Goal: Task Accomplishment & Management: Use online tool/utility

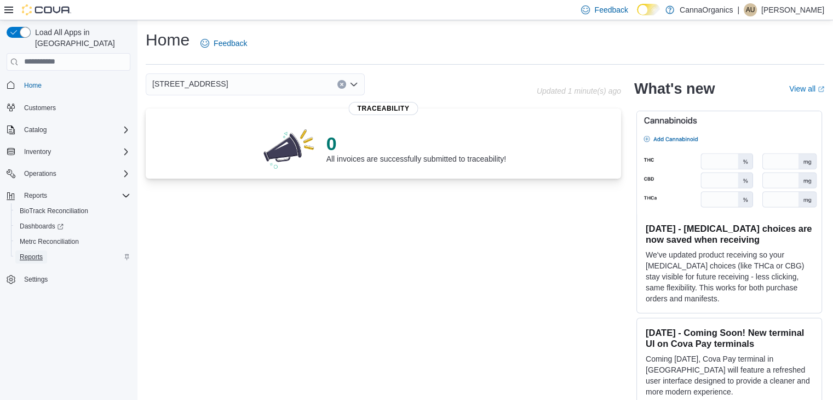
click at [35, 252] on span "Reports" at bounding box center [31, 256] width 23 height 9
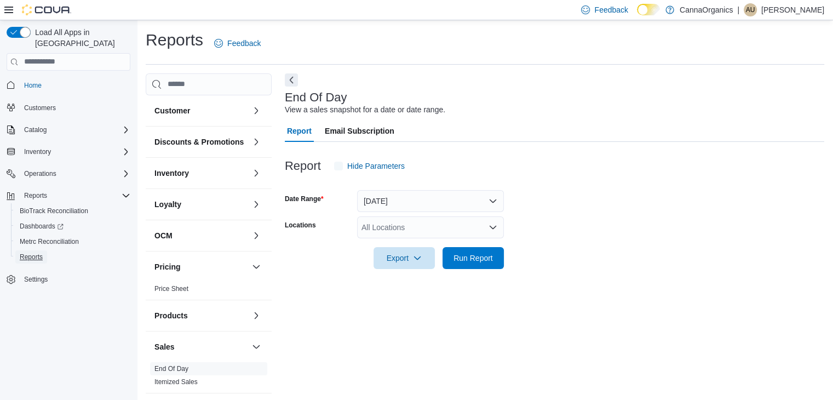
scroll to position [4, 0]
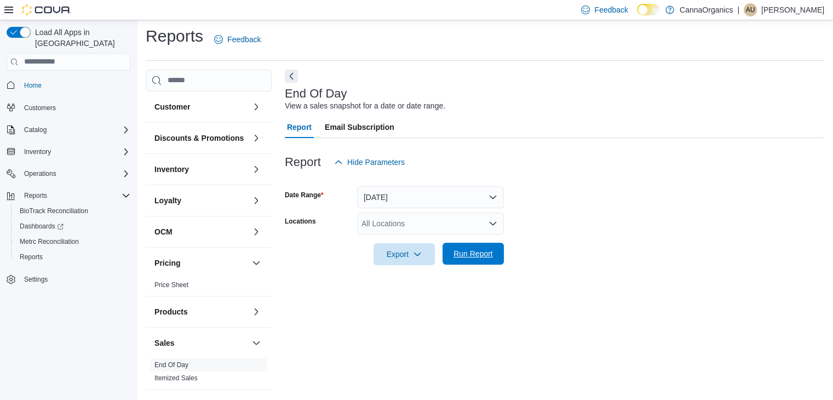
click at [485, 252] on span "Run Report" at bounding box center [472, 253] width 39 height 11
